Goal: Information Seeking & Learning: Learn about a topic

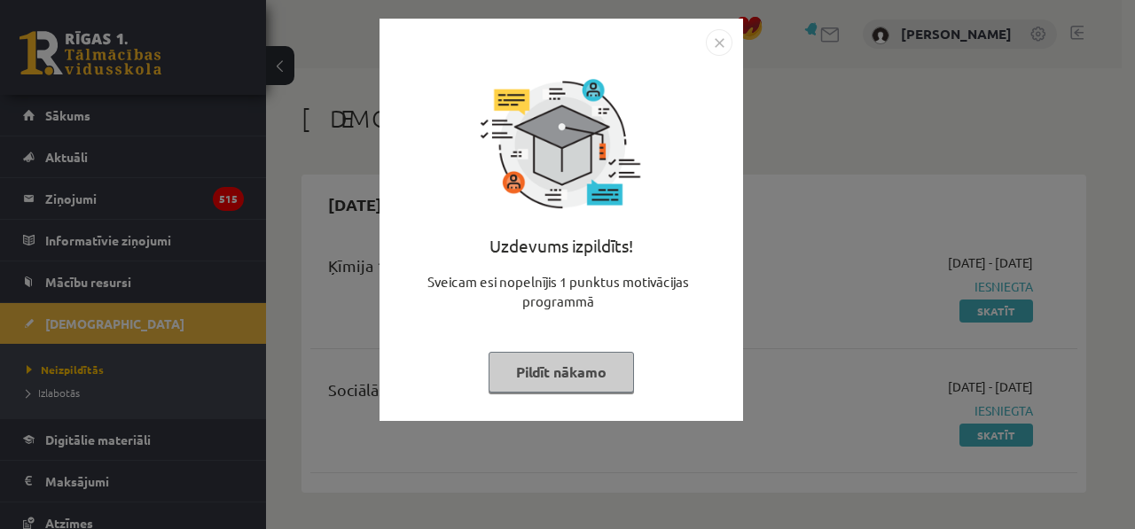
click at [538, 388] on button "Pildīt nākamo" at bounding box center [561, 372] width 145 height 41
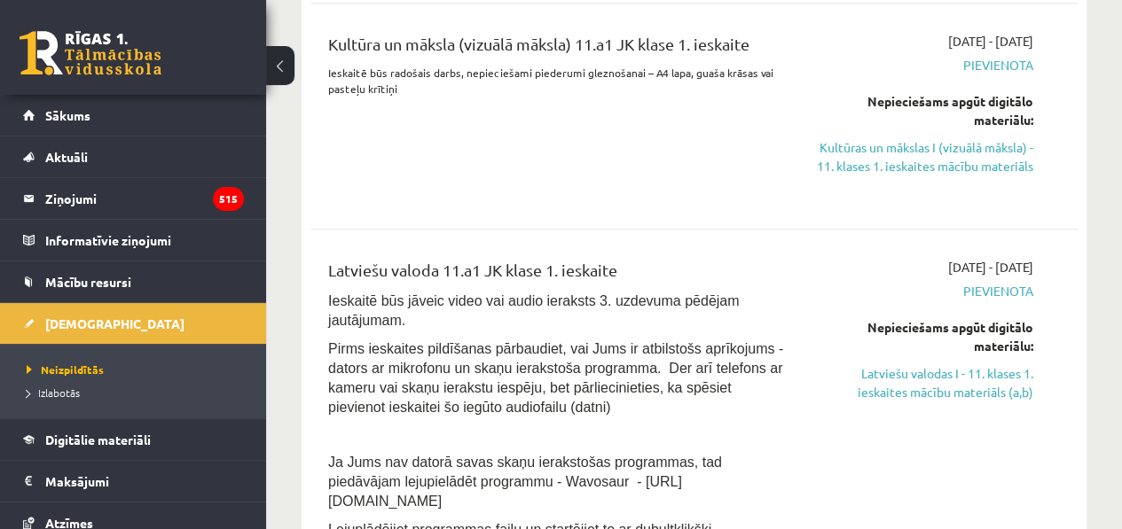
scroll to position [937, 0]
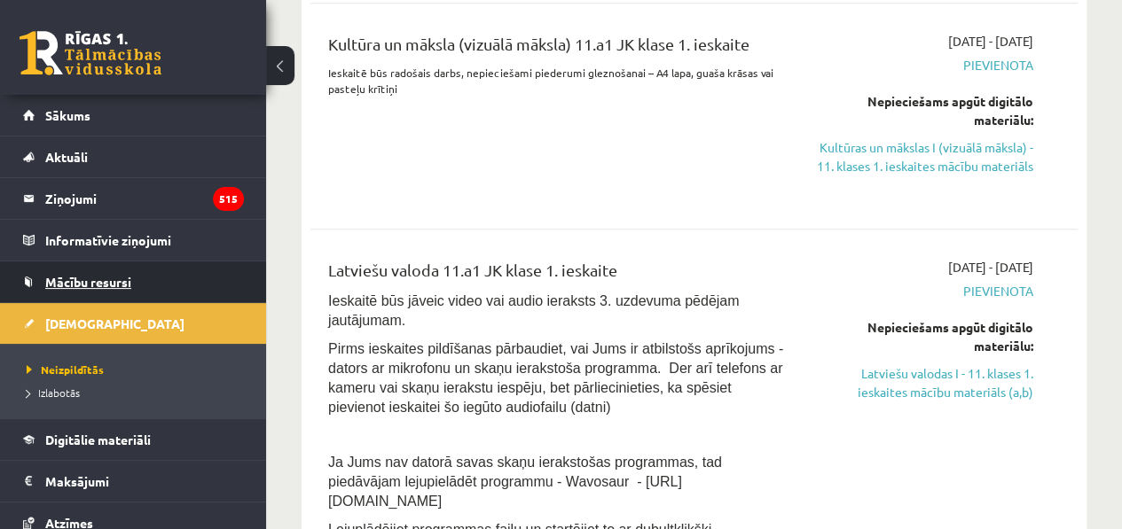
click at [94, 282] on span "Mācību resursi" at bounding box center [88, 282] width 86 height 16
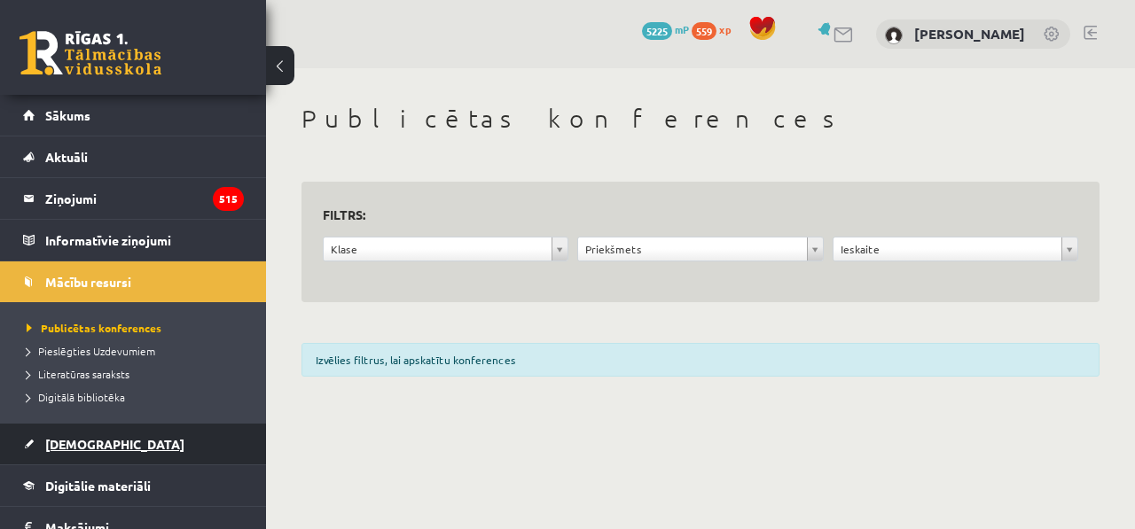
click at [76, 446] on span "[DEMOGRAPHIC_DATA]" at bounding box center [114, 444] width 139 height 16
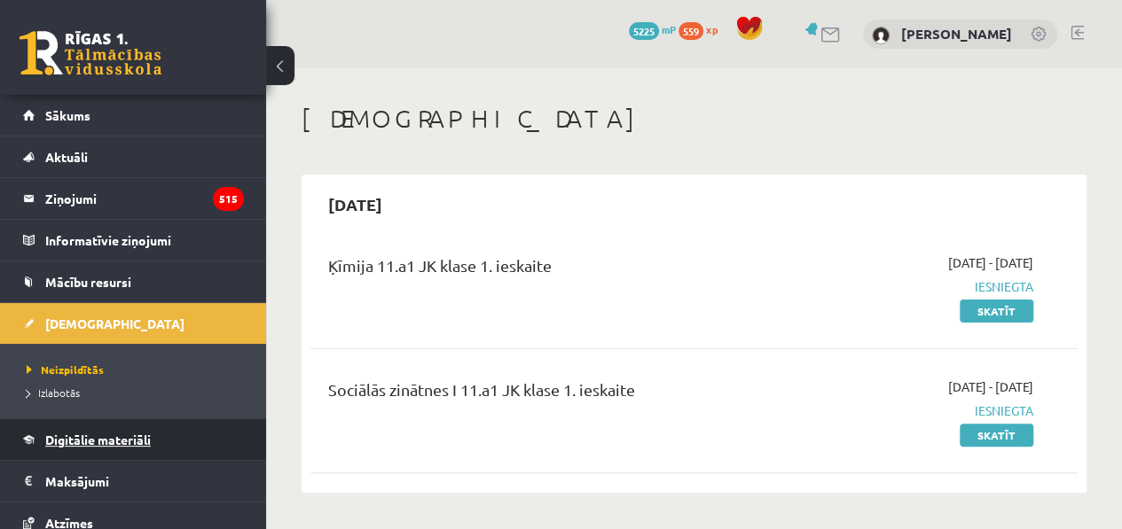
click at [67, 426] on link "Digitālie materiāli" at bounding box center [133, 439] width 221 height 41
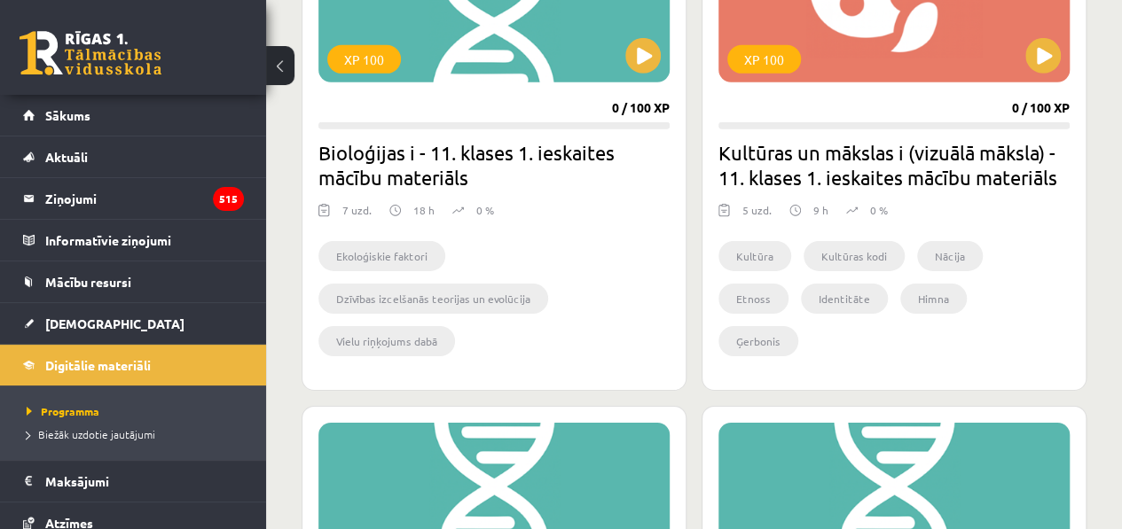
scroll to position [2811, 0]
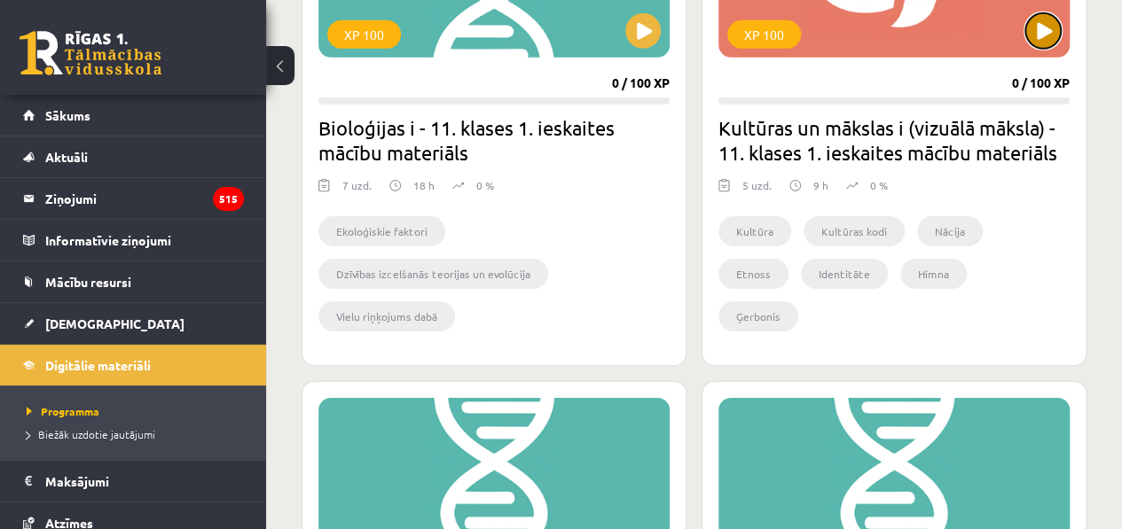
click at [1038, 35] on button at bounding box center [1042, 30] width 35 height 35
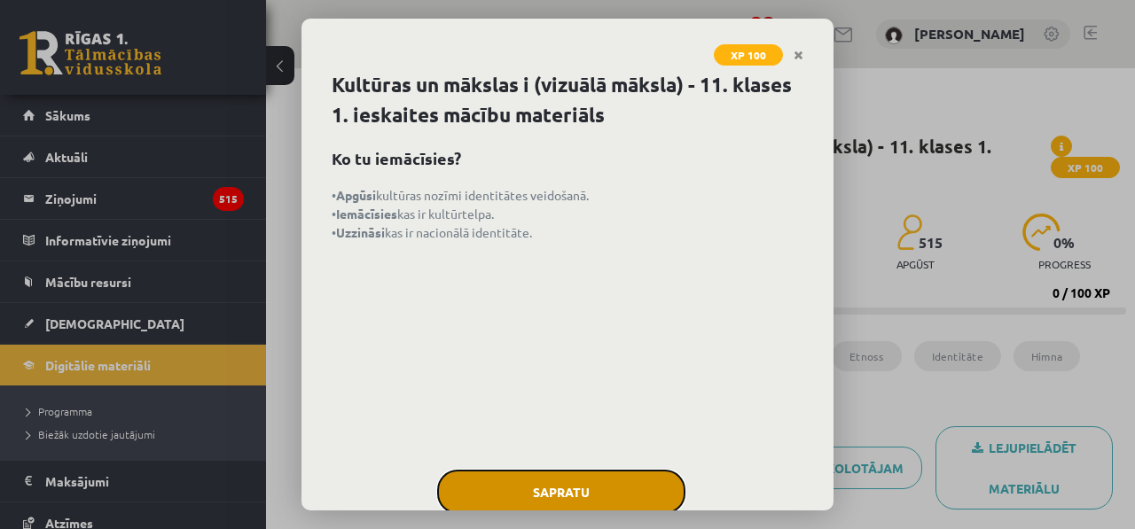
click at [532, 498] on button "Sapratu" at bounding box center [561, 492] width 248 height 44
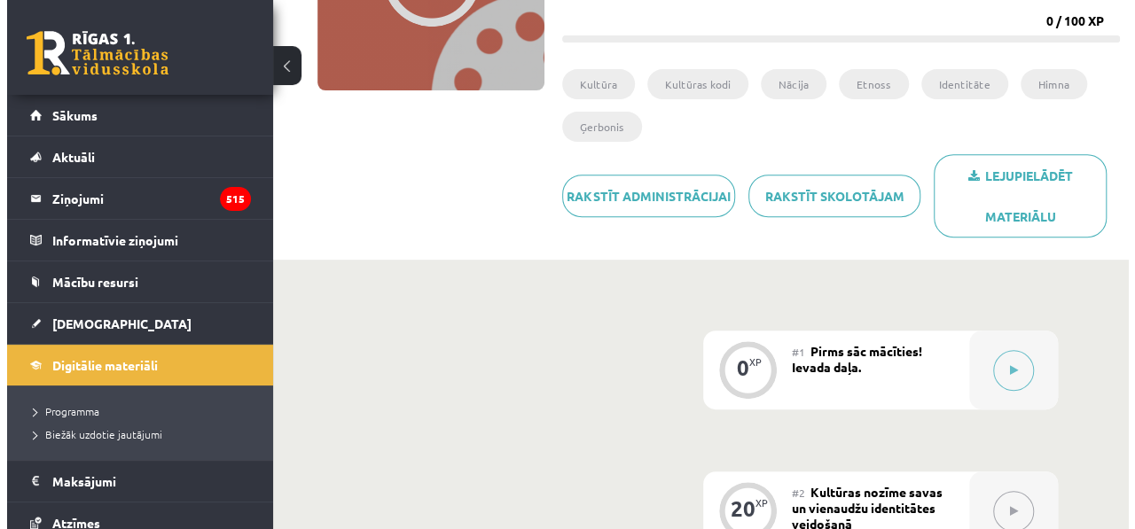
scroll to position [286, 0]
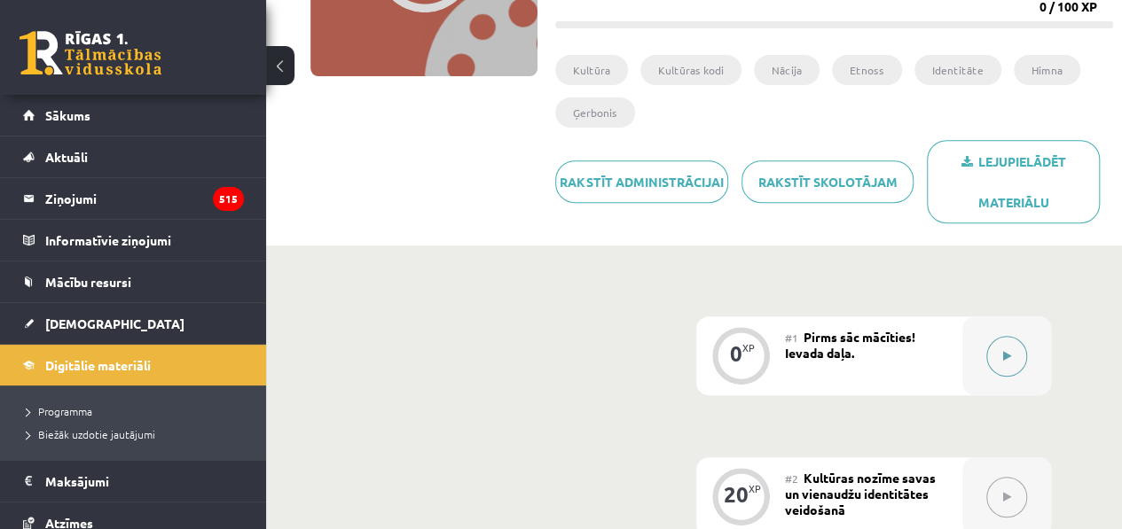
click at [992, 364] on button at bounding box center [1006, 356] width 41 height 41
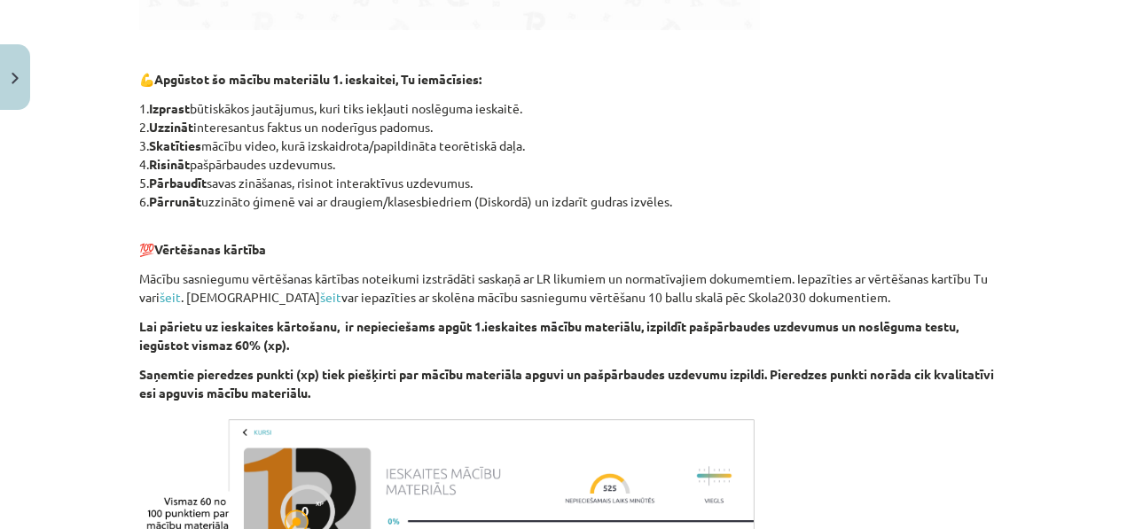
scroll to position [1087, 0]
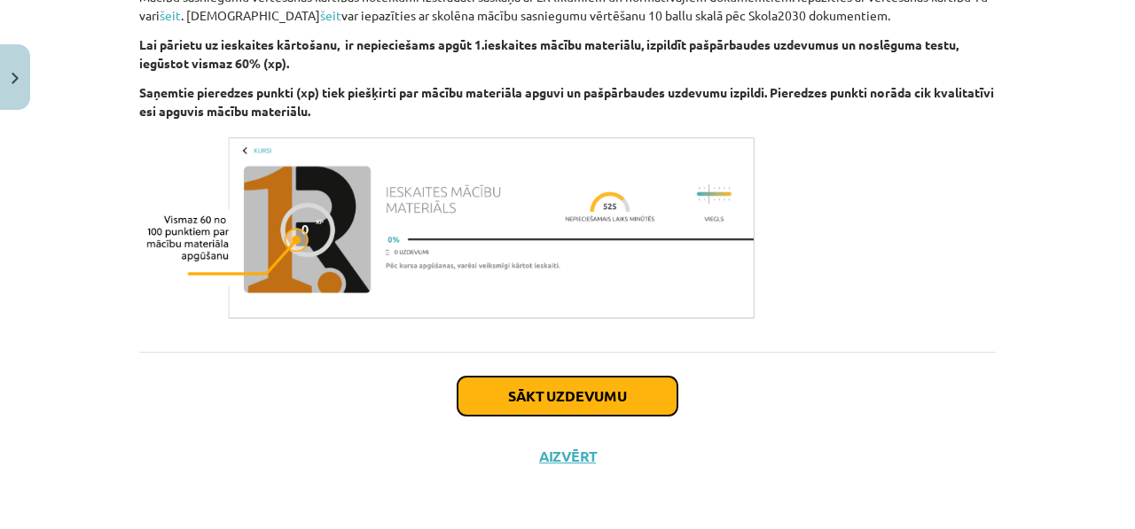
click at [609, 395] on button "Sākt uzdevumu" at bounding box center [568, 396] width 220 height 39
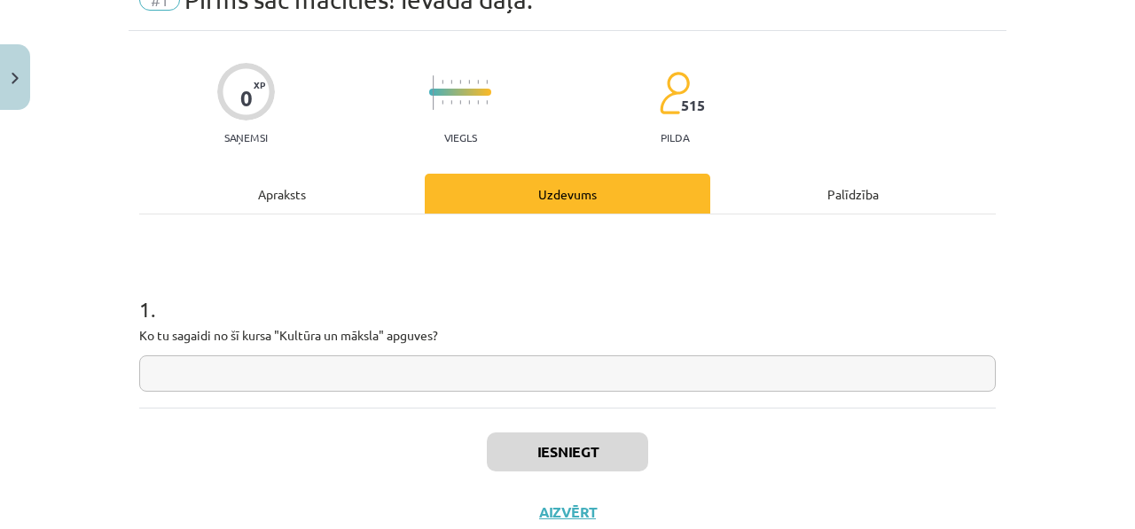
scroll to position [44, 0]
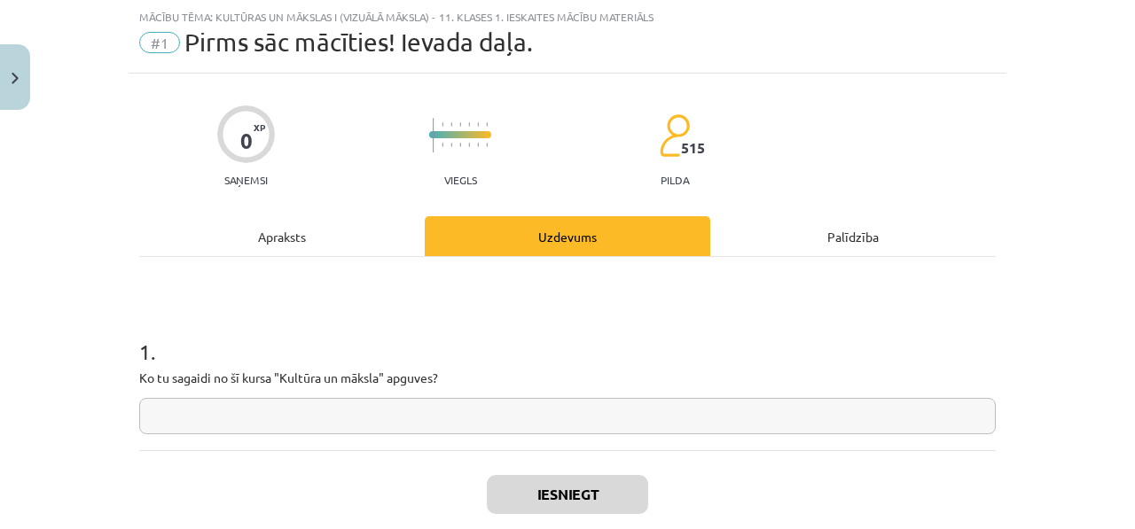
click at [560, 428] on input "text" at bounding box center [567, 416] width 857 height 36
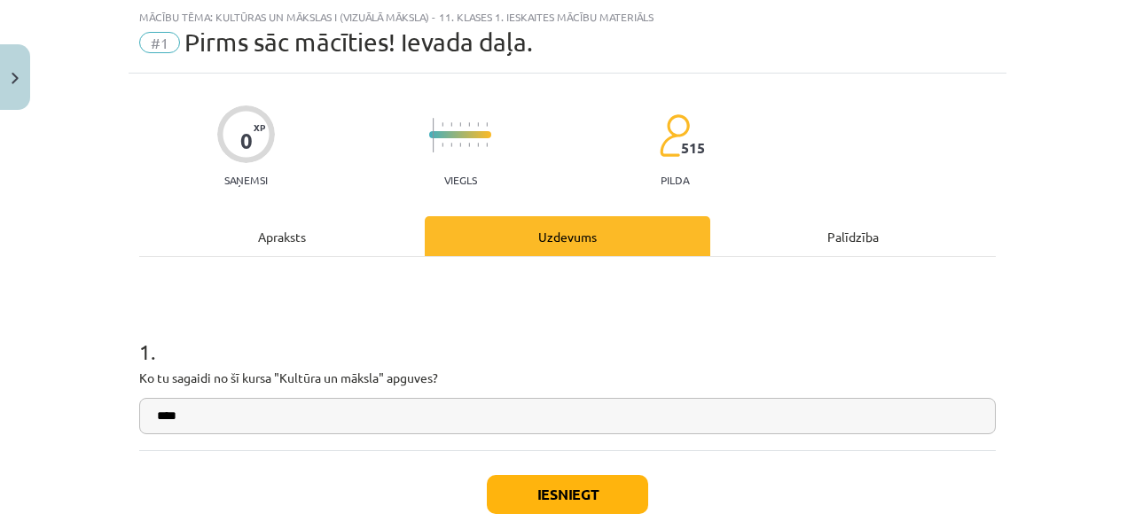
click at [560, 428] on input "****" at bounding box center [567, 416] width 857 height 36
type input "**********"
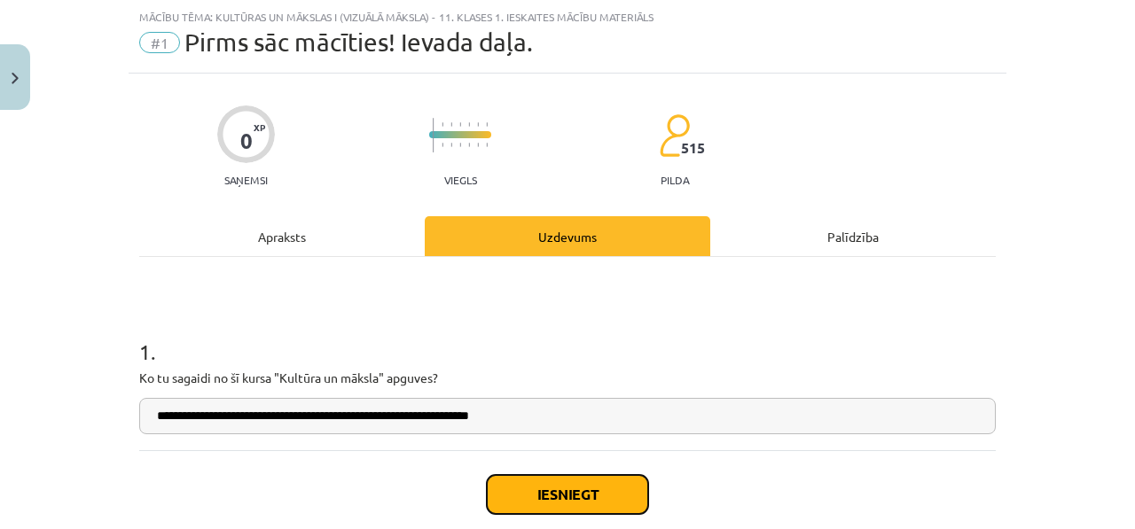
click at [546, 489] on button "Iesniegt" at bounding box center [567, 494] width 161 height 39
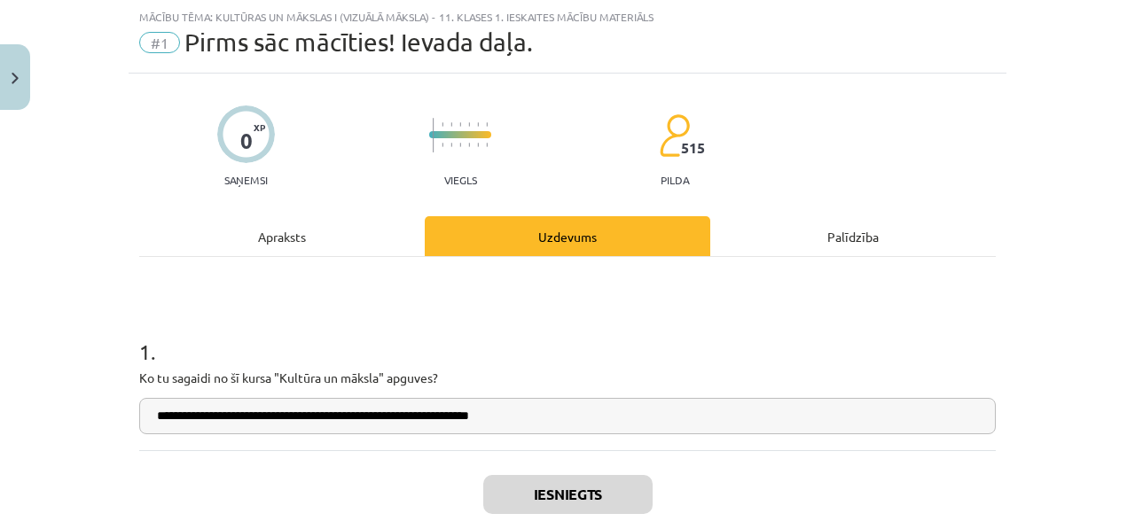
scroll to position [199, 0]
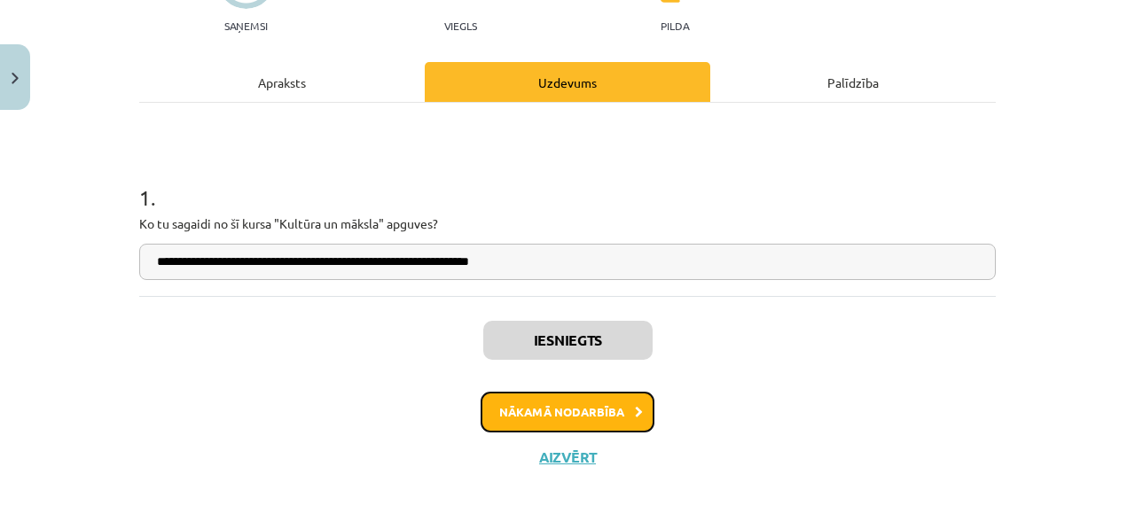
click at [585, 412] on button "Nākamā nodarbība" at bounding box center [568, 412] width 174 height 41
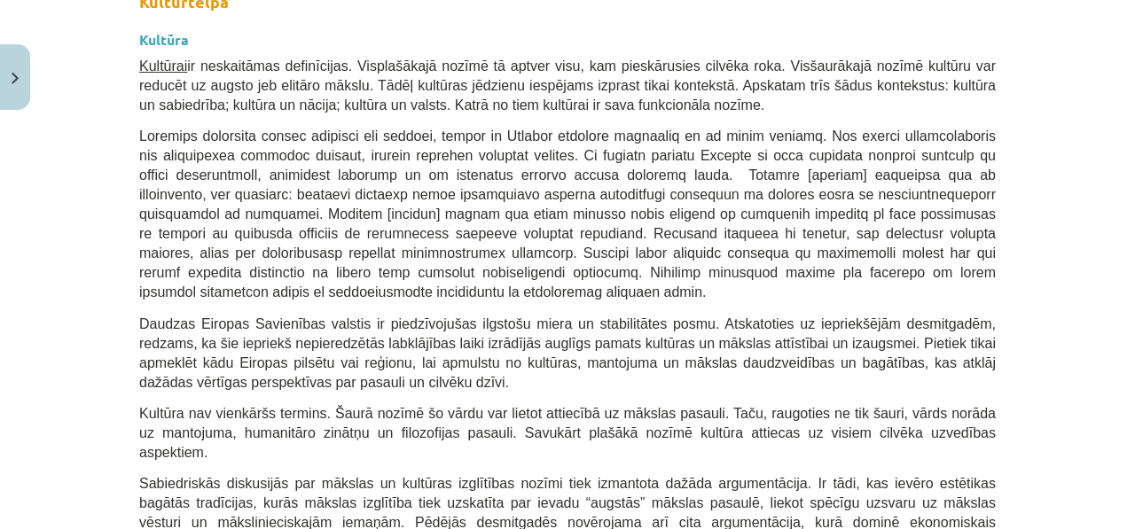
scroll to position [2363, 0]
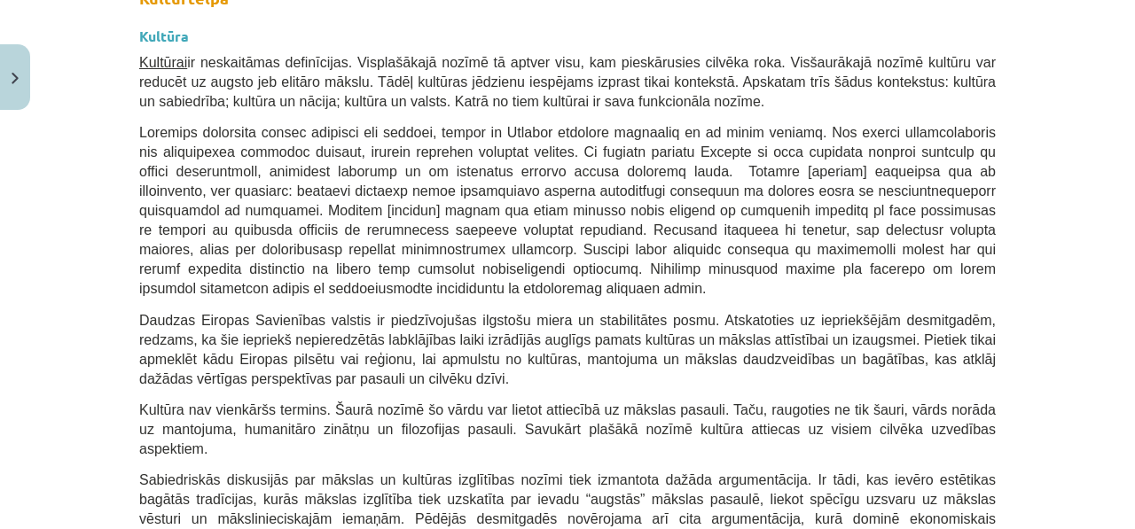
click at [258, 313] on span "Daudzas Eiropas Savienības valstis ir piedzīvojušas ilgstošu miera un stabilitā…" at bounding box center [567, 350] width 857 height 74
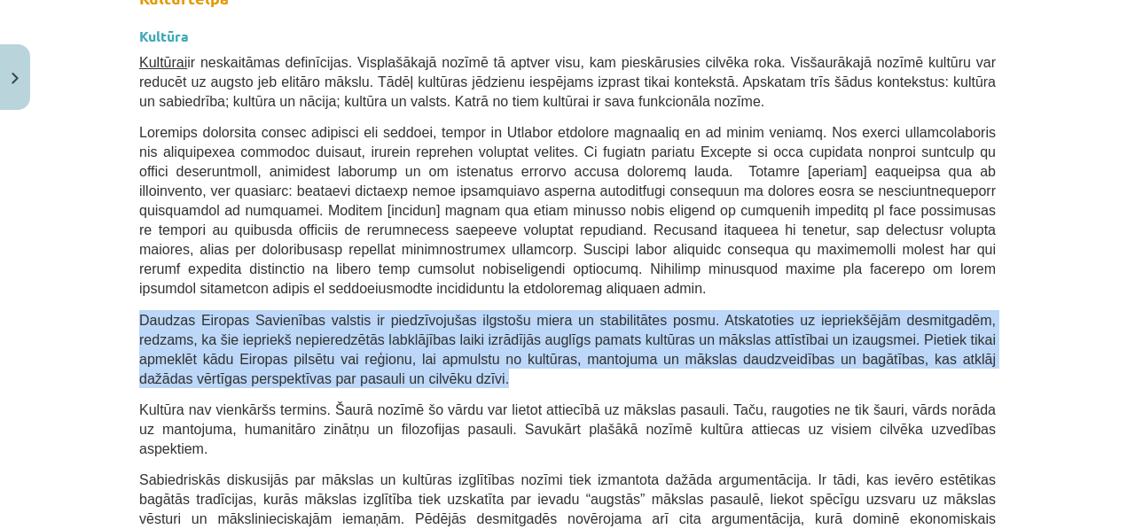
click at [258, 313] on span "Daudzas Eiropas Savienības valstis ir piedzīvojušas ilgstošu miera un stabilitā…" at bounding box center [567, 350] width 857 height 74
copy div "Daudzas Eiropas Savienības valstis ir piedzīvojušas ilgstošu miera un stabilitā…"
click at [215, 313] on span "Daudzas Eiropas Savienības valstis ir piedzīvojušas ilgstošu miera un stabilitā…" at bounding box center [567, 350] width 857 height 74
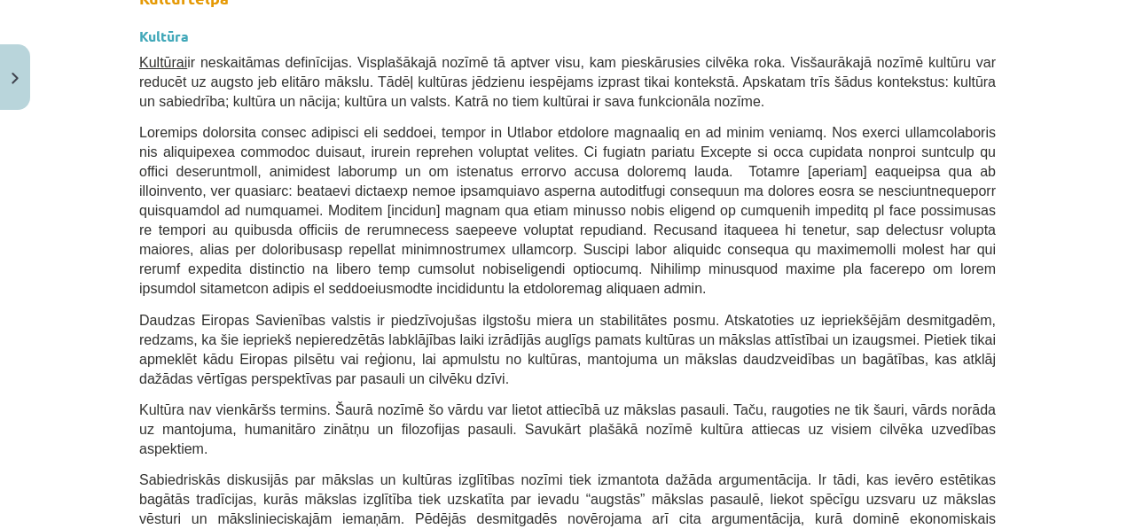
click at [247, 313] on span "Daudzas Eiropas Savienības valstis ir piedzīvojušas ilgstošu miera un stabilitā…" at bounding box center [567, 350] width 857 height 74
copy span "apmulstu"
click at [247, 125] on span at bounding box center [567, 210] width 857 height 171
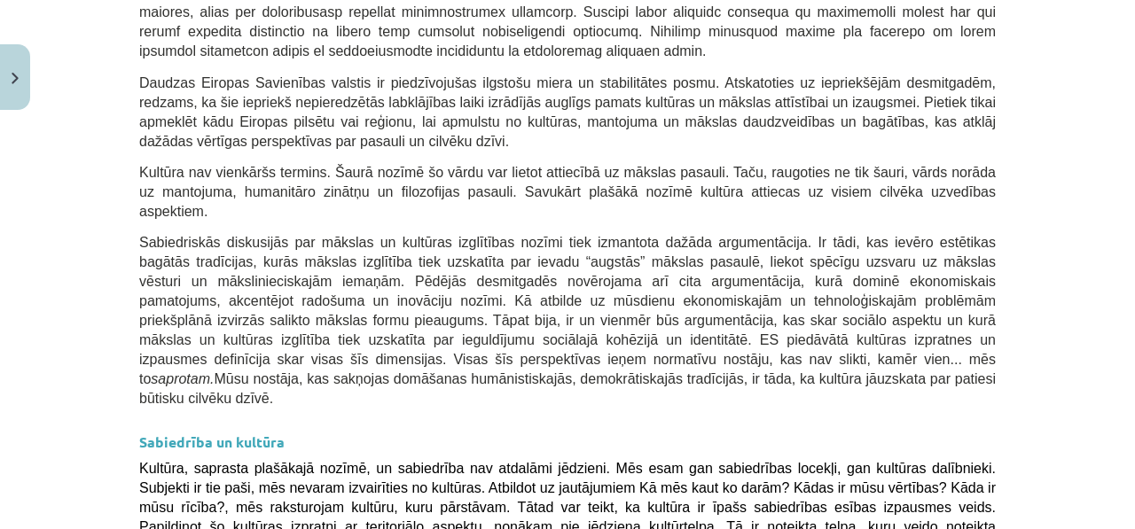
scroll to position [2591, 0]
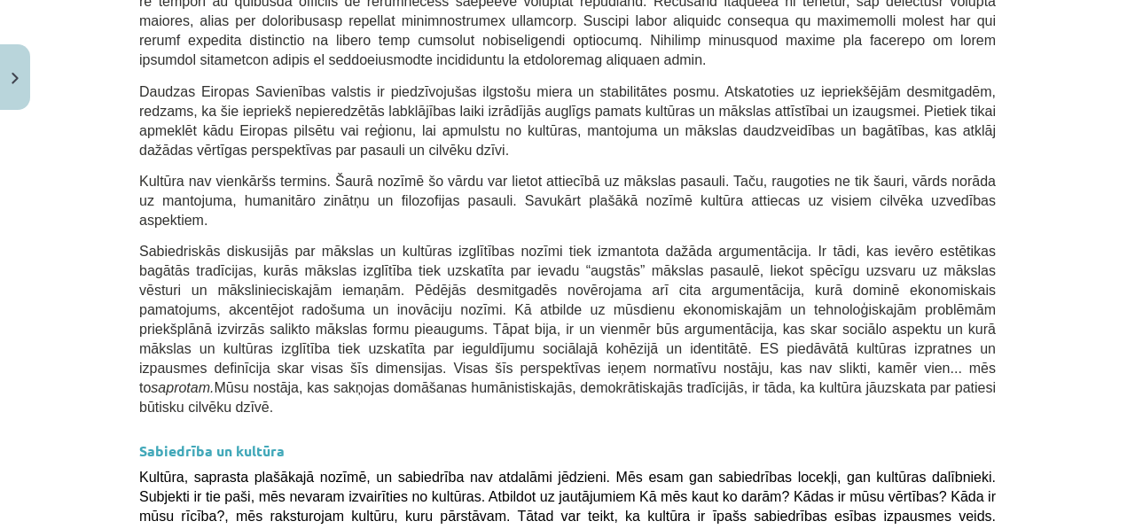
click at [719, 174] on span "Kultūra nav vienkāršs termins. Šaurā nozīmē šo vārdu var lietot attiecībā uz mā…" at bounding box center [567, 201] width 857 height 54
copy span "raugoties"
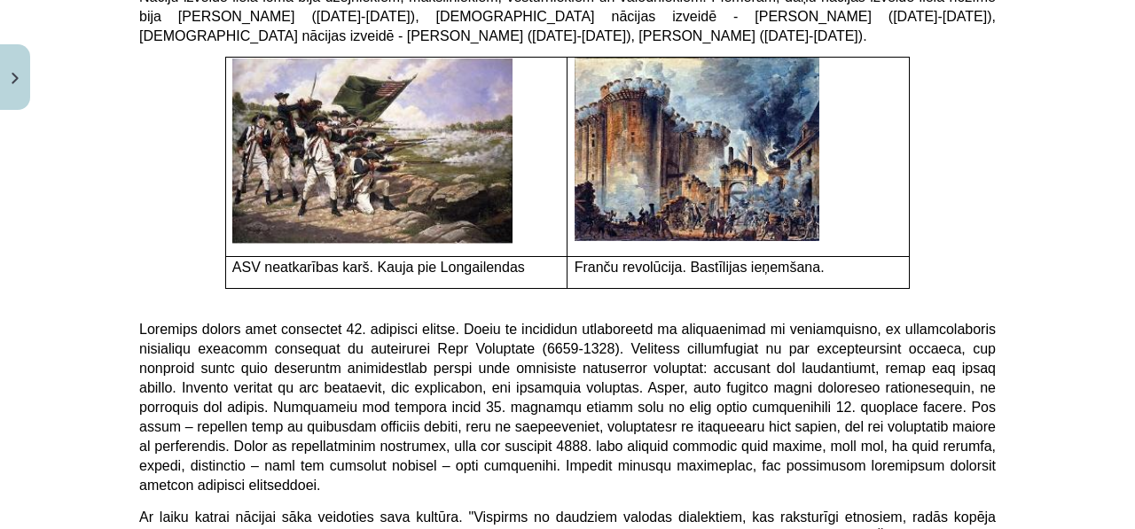
scroll to position [3831, 0]
click at [452, 322] on span at bounding box center [567, 407] width 857 height 171
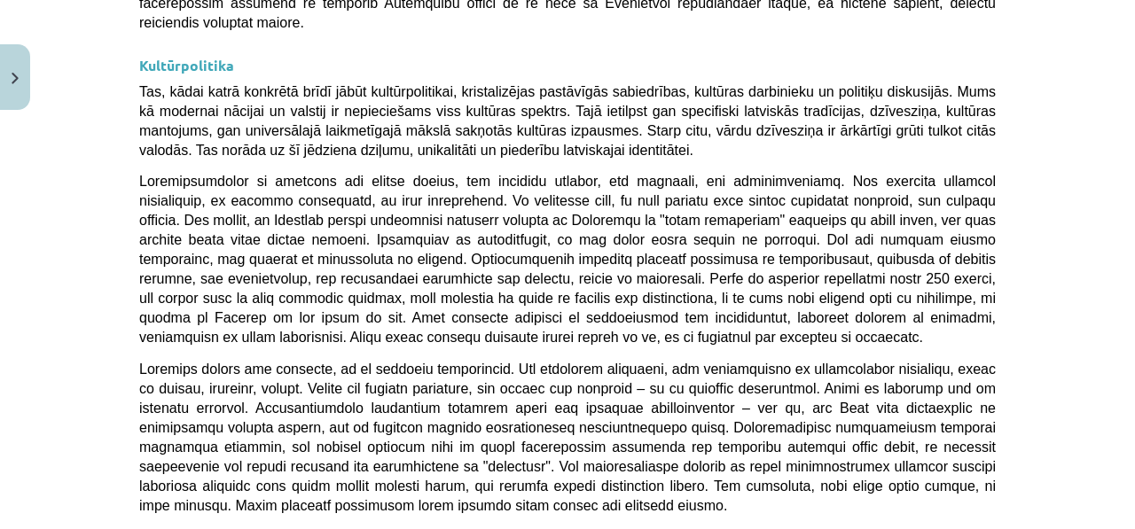
scroll to position [4713, 0]
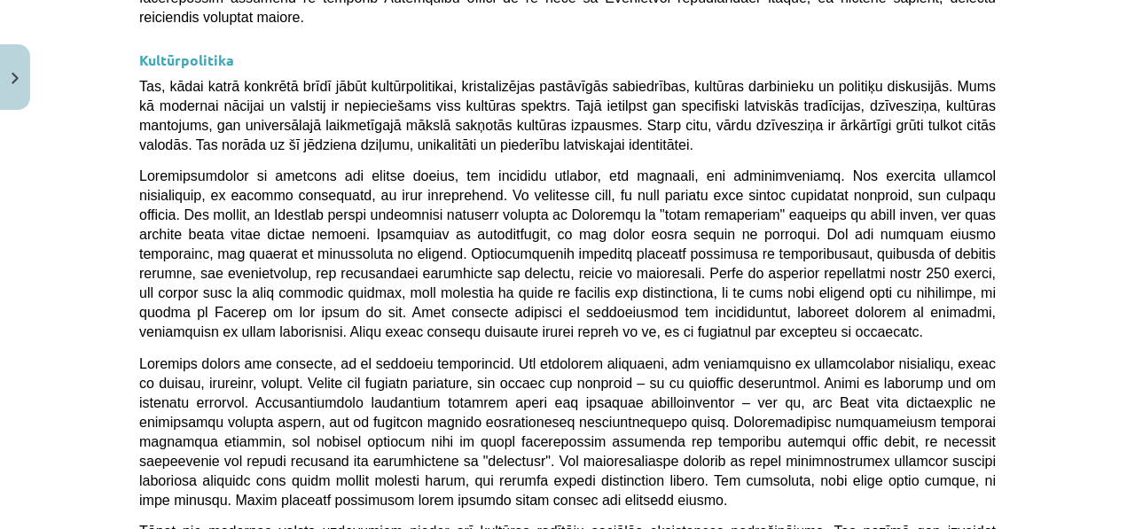
click at [725, 357] on span at bounding box center [567, 433] width 857 height 152
copy span "jāraugās"
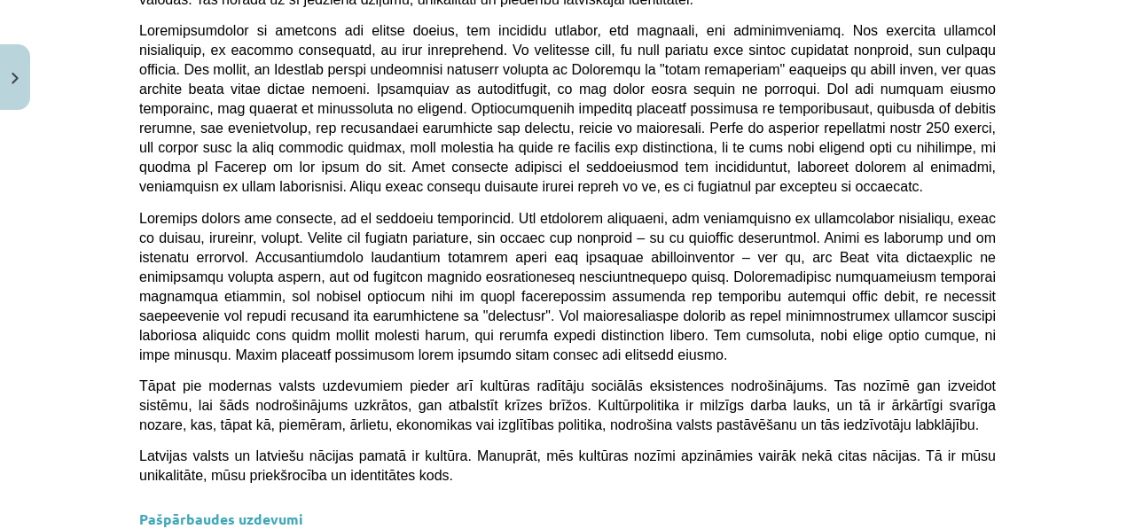
scroll to position [4860, 0]
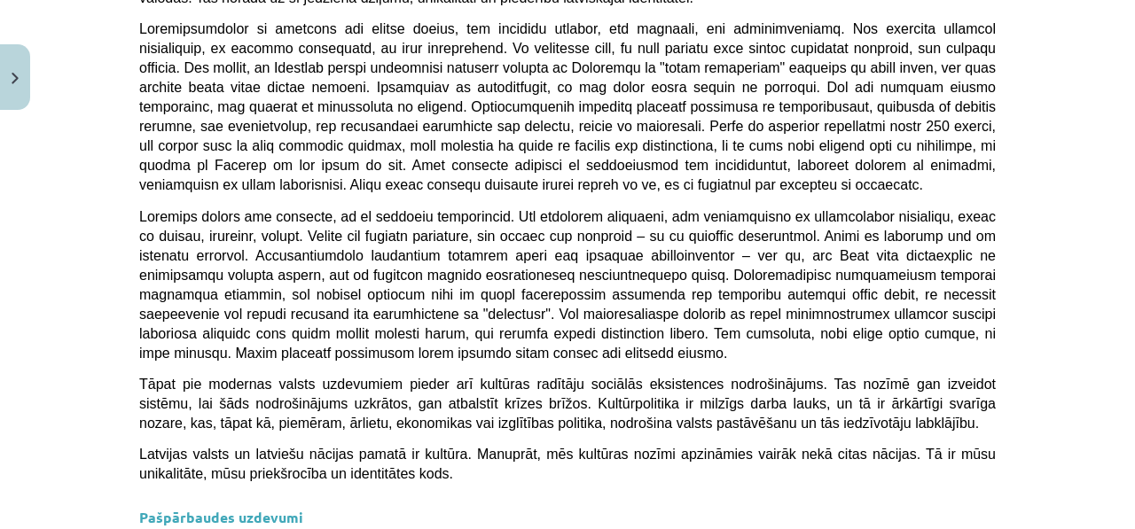
drag, startPoint x: 540, startPoint y: 393, endPoint x: 547, endPoint y: 427, distance: 35.3
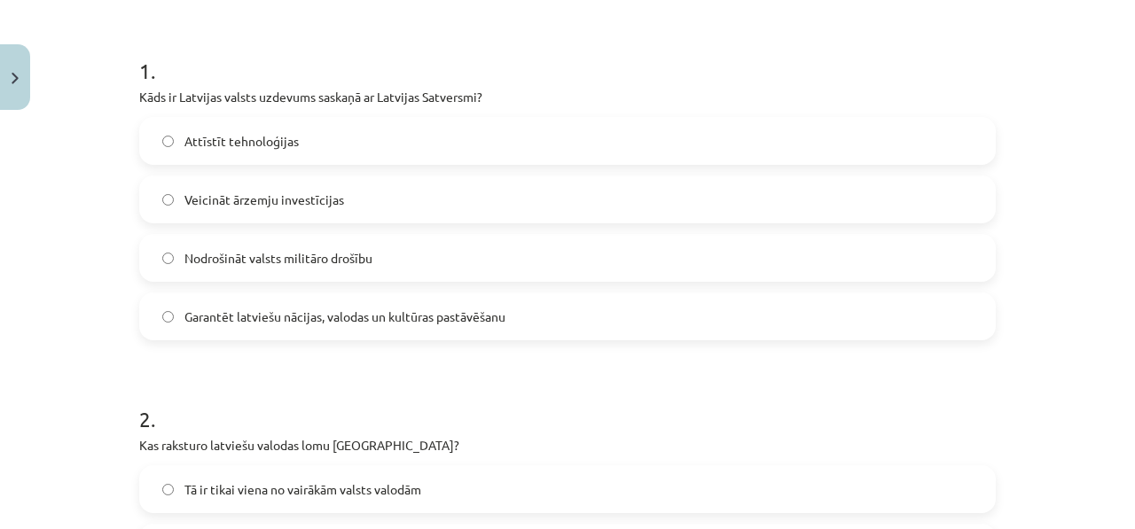
scroll to position [326, 0]
click at [294, 325] on label "Garantēt latviešu nācijas, valodas un kultūras pastāvēšanu" at bounding box center [567, 316] width 853 height 44
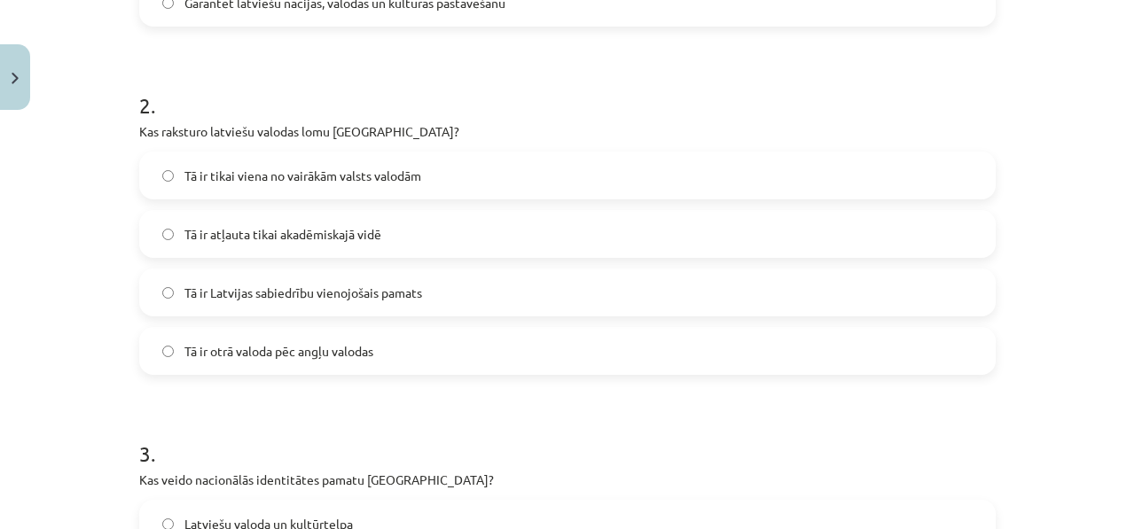
scroll to position [666, 0]
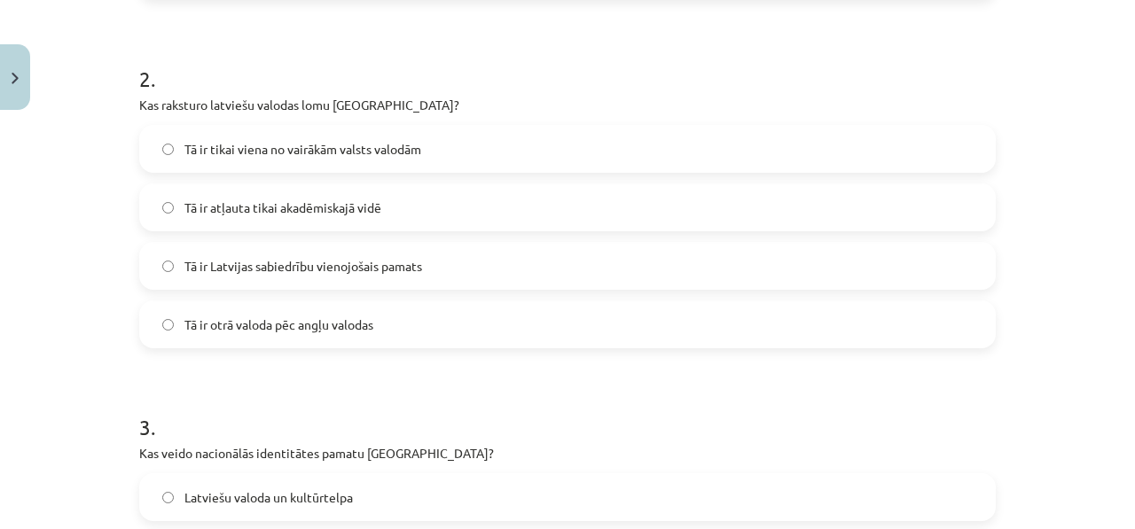
click at [200, 275] on label "Tā ir Latvijas sabiedrību vienojošais pamats" at bounding box center [567, 266] width 853 height 44
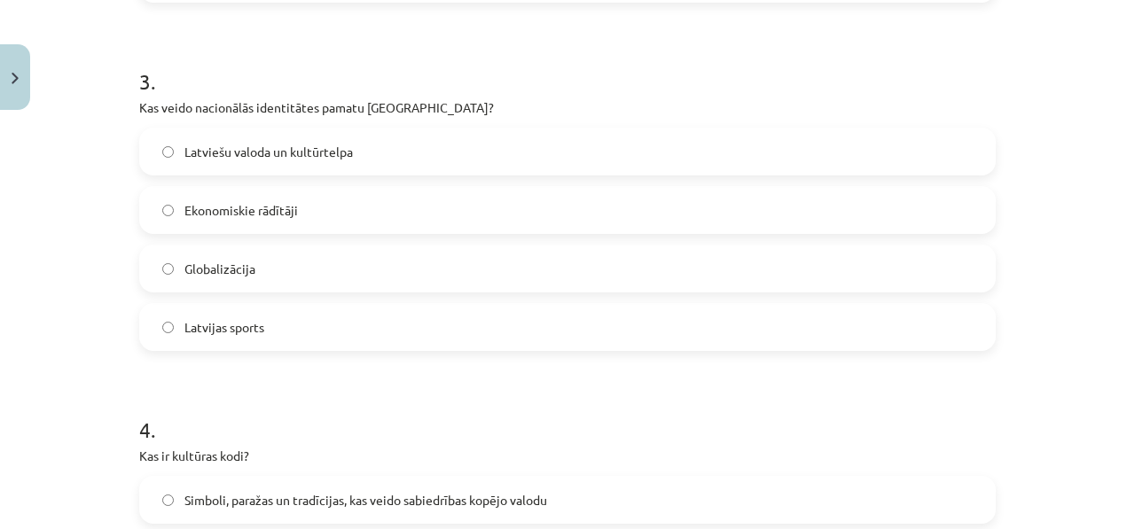
scroll to position [1013, 0]
click at [263, 152] on span "Latviešu valoda un kultūrtelpa" at bounding box center [268, 151] width 169 height 19
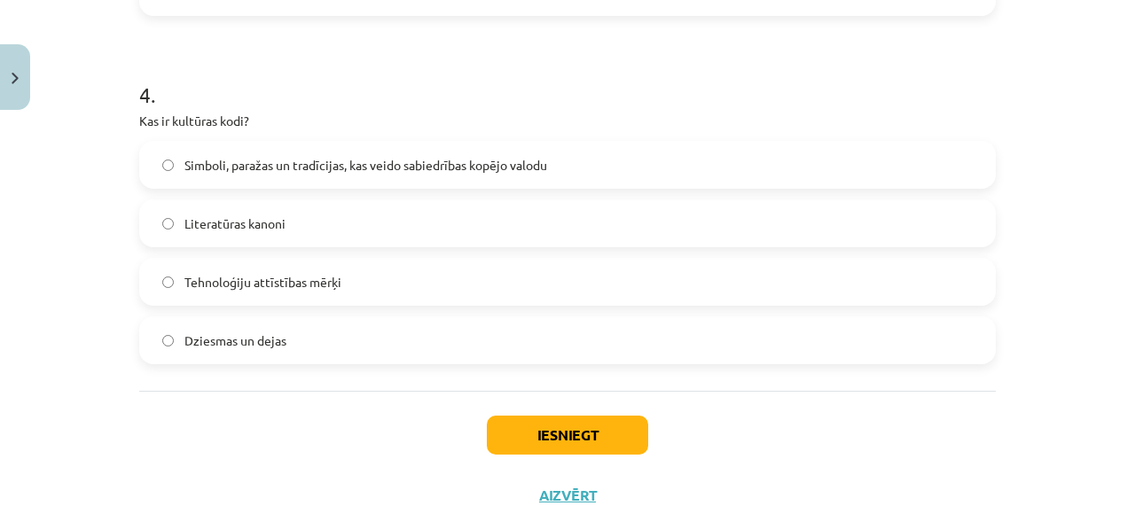
scroll to position [1353, 0]
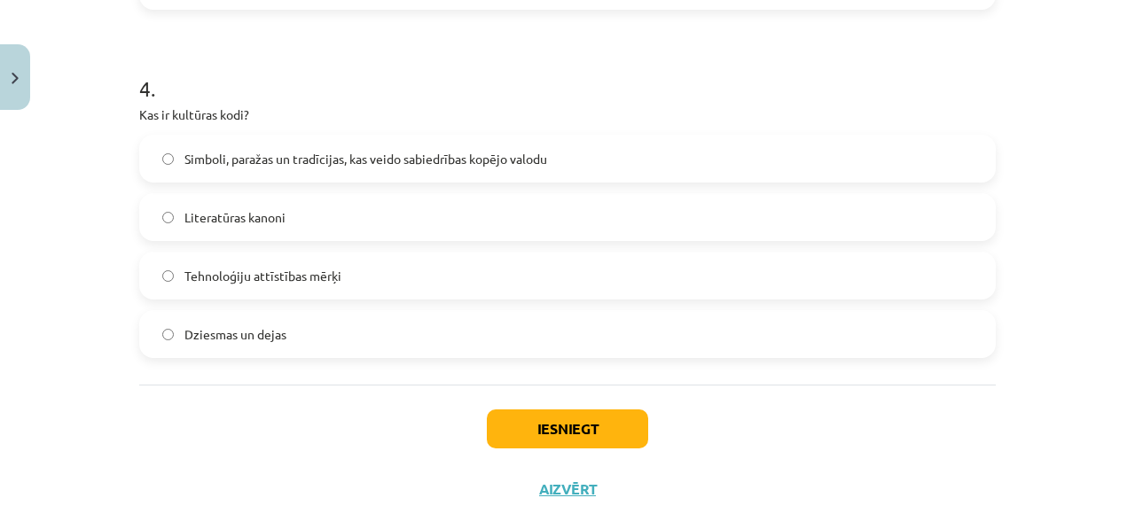
click at [305, 171] on label "Simboli, paražas un tradīcijas, kas veido sabiedrības kopējo valodu" at bounding box center [567, 159] width 853 height 44
click at [536, 432] on button "Iesniegt" at bounding box center [567, 429] width 161 height 39
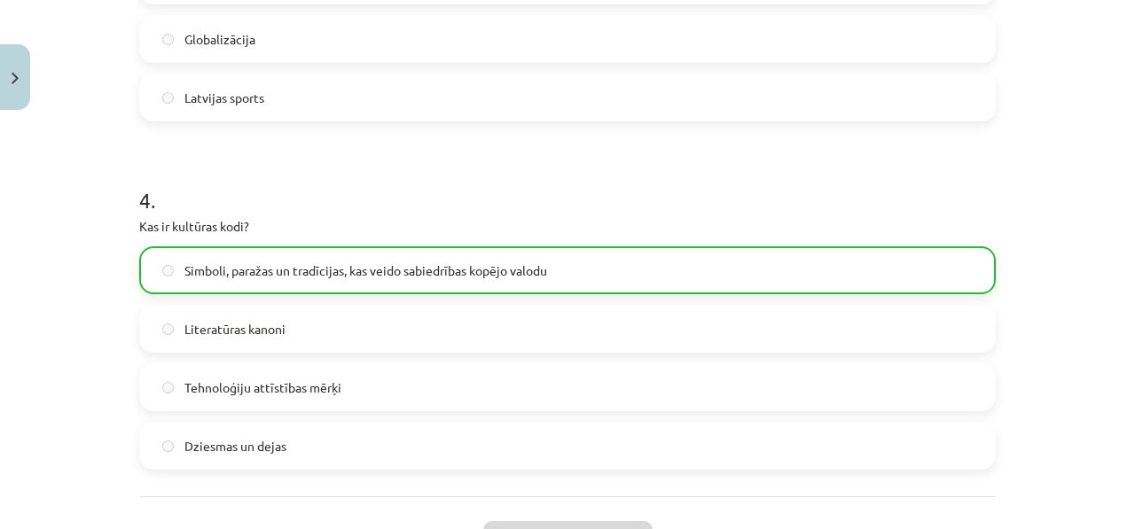
scroll to position [1442, 0]
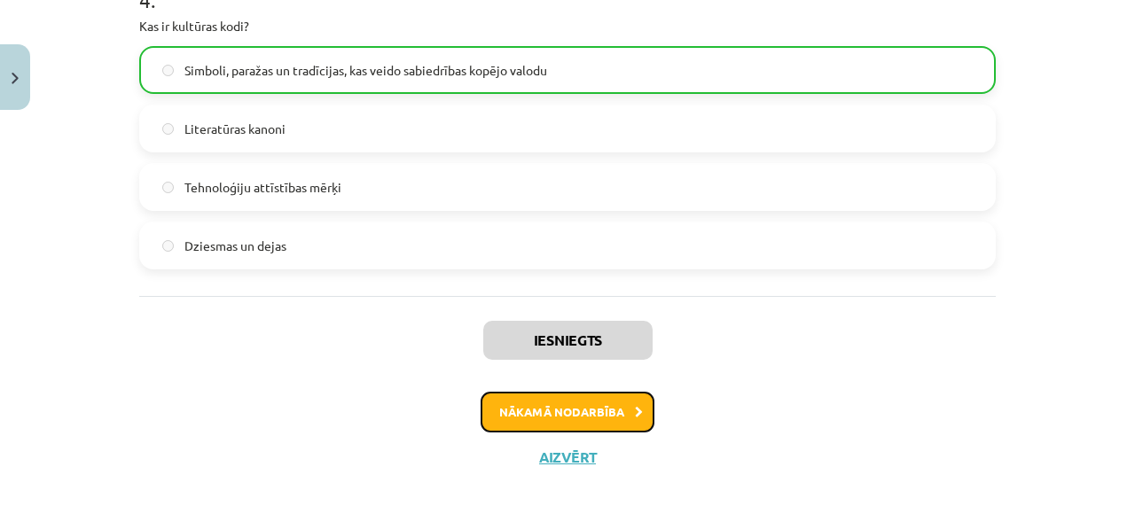
click at [600, 404] on button "Nākamā nodarbība" at bounding box center [568, 412] width 174 height 41
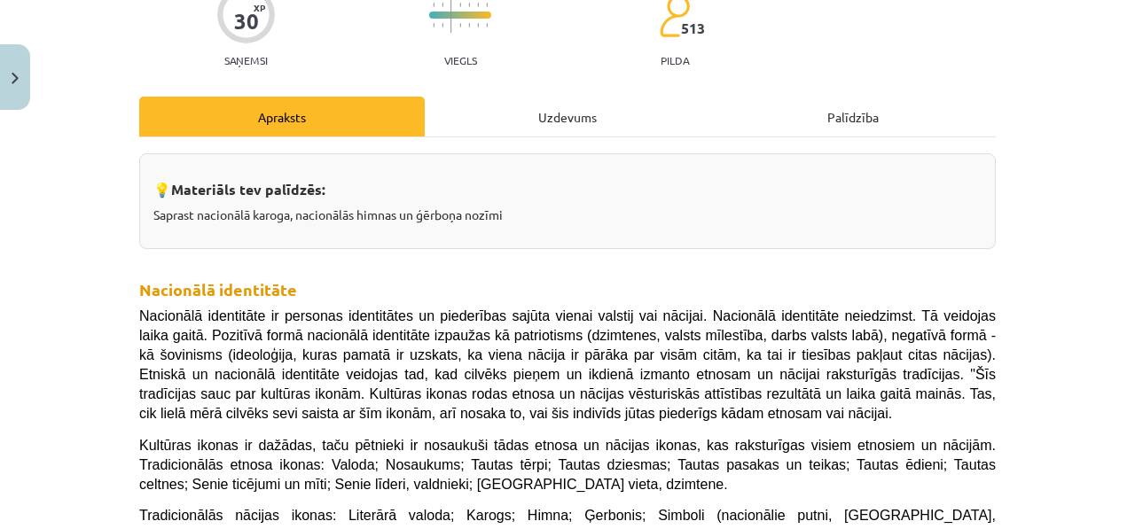
scroll to position [163, 0]
